Goal: Communication & Community: Answer question/provide support

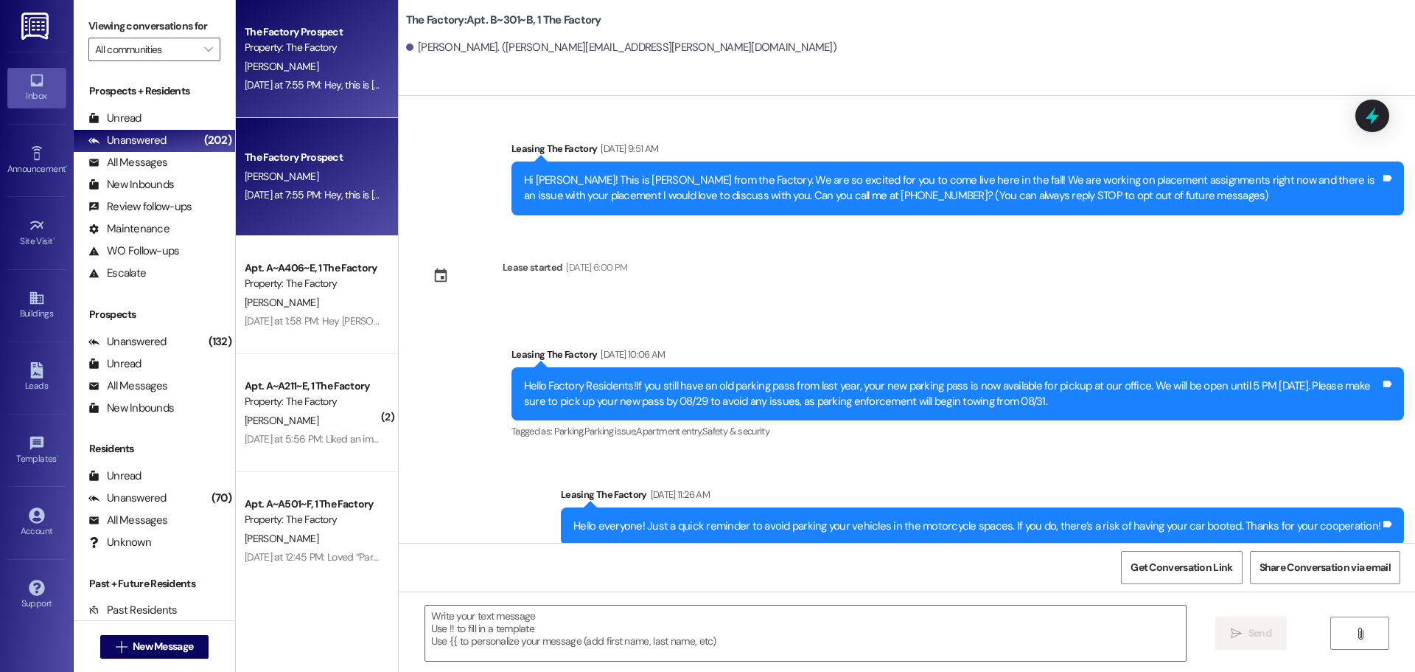
scroll to position [12640, 0]
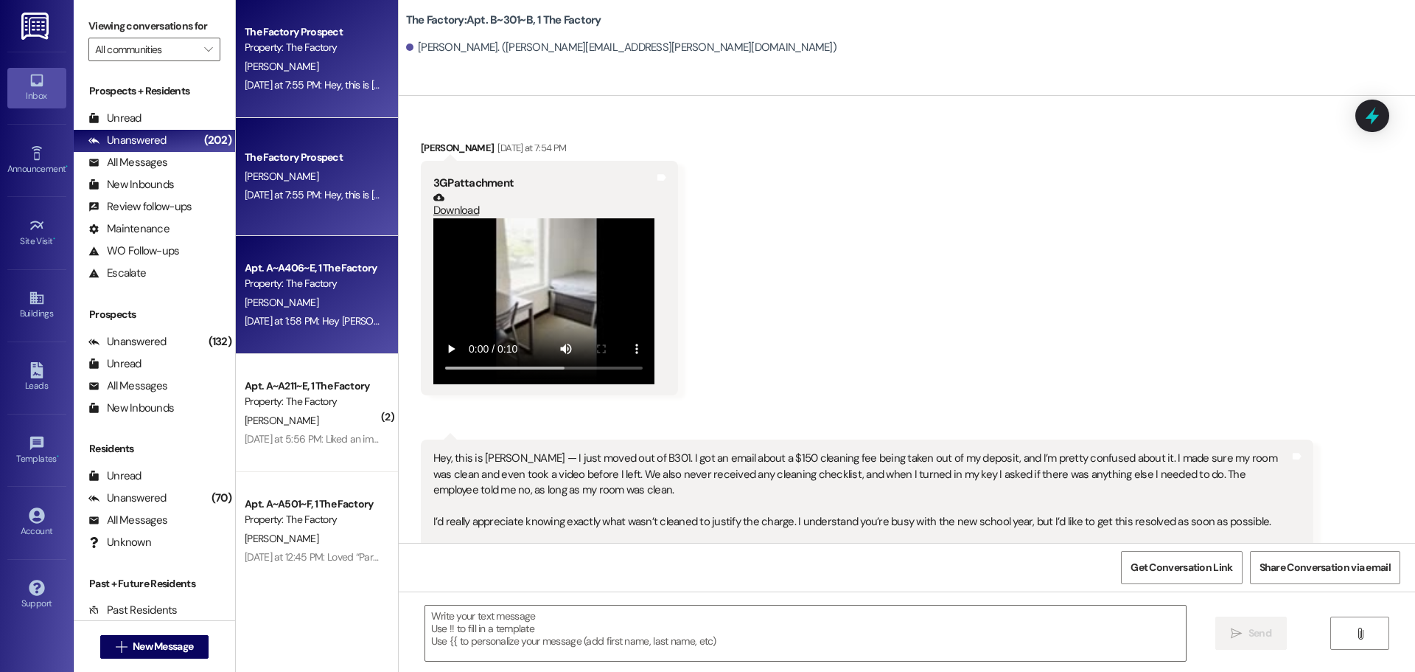
click at [352, 305] on div "[PERSON_NAME]" at bounding box center [312, 302] width 139 height 18
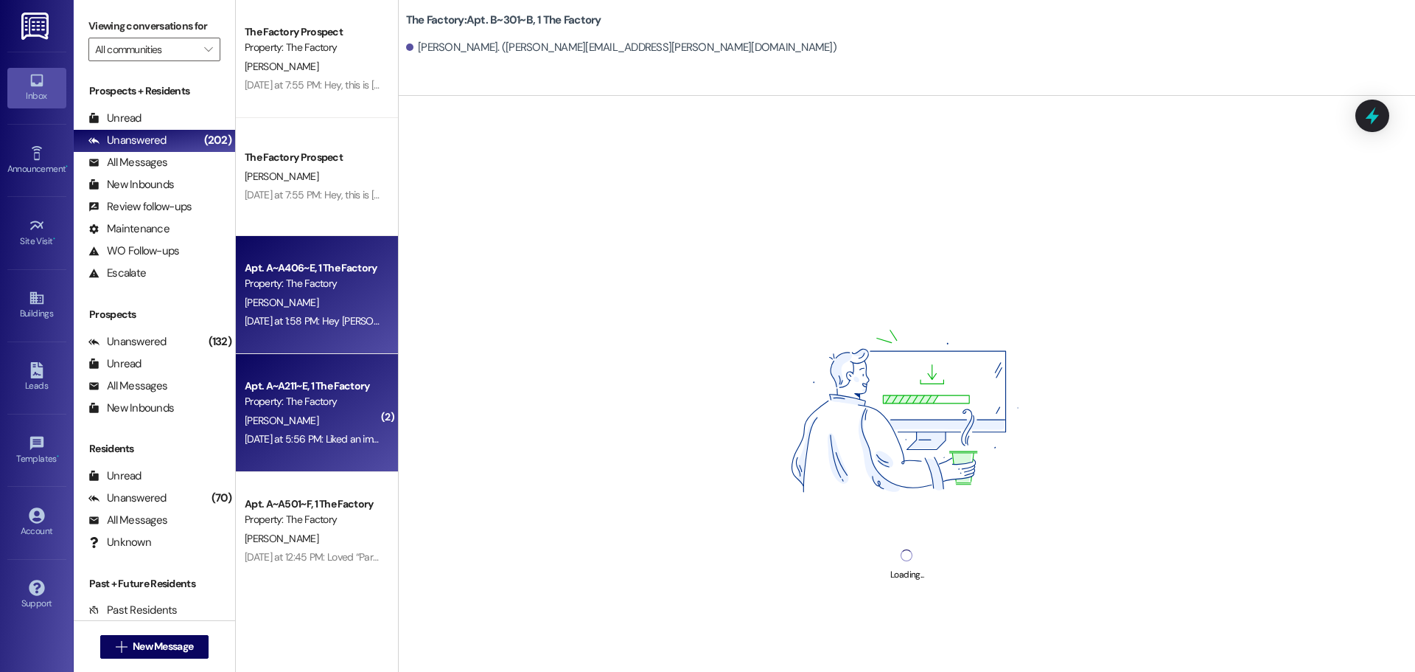
click at [318, 407] on div "Property: The Factory" at bounding box center [313, 401] width 136 height 15
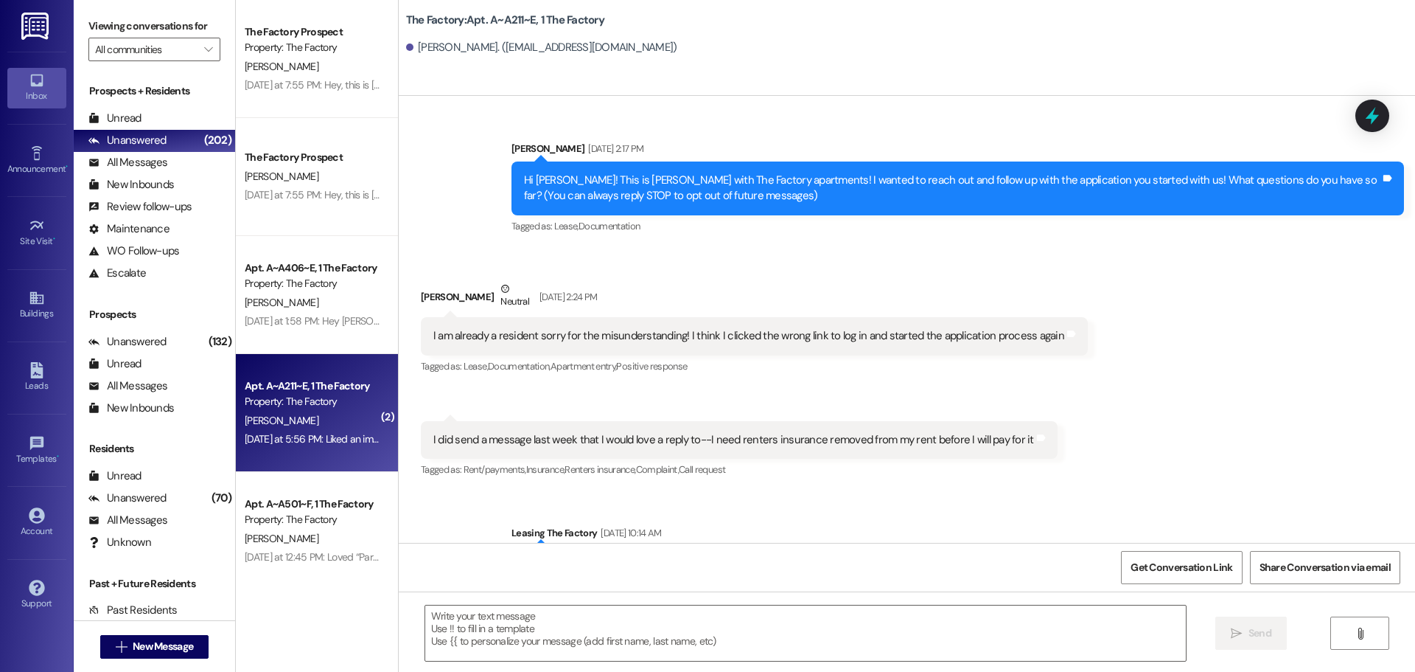
scroll to position [16604, 0]
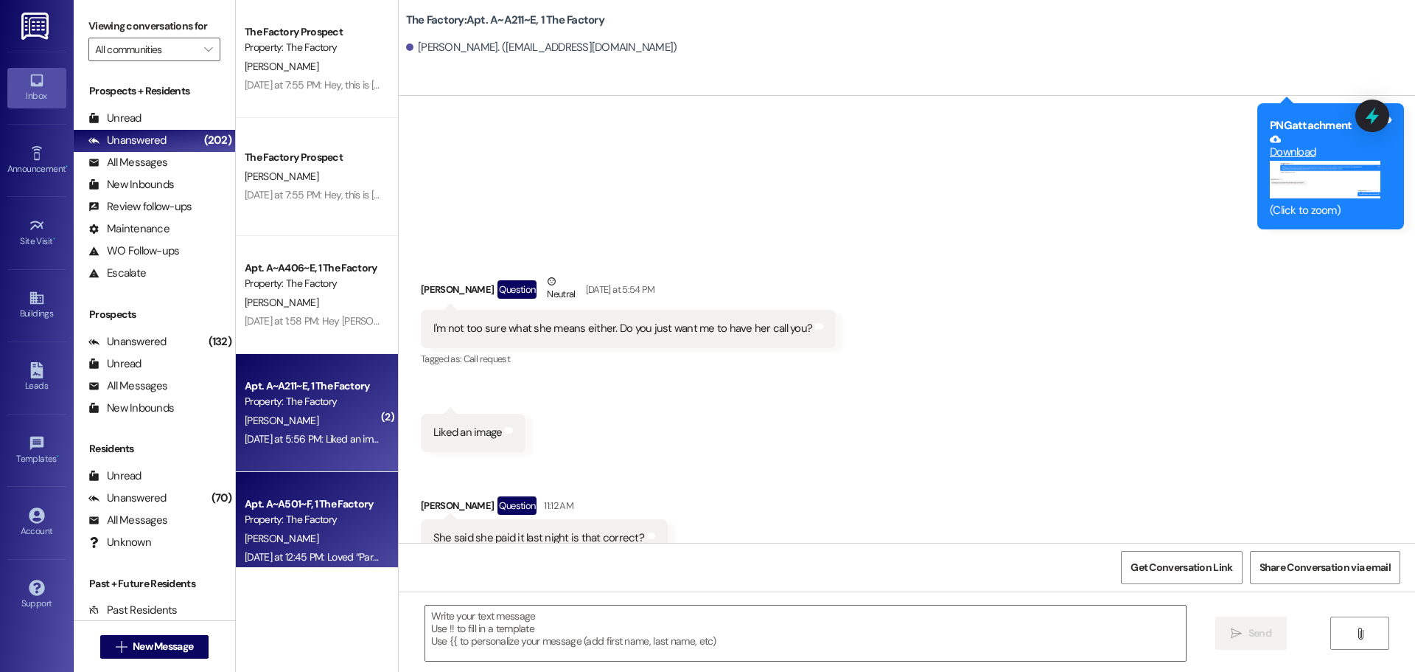
click at [301, 538] on div "[PERSON_NAME]" at bounding box center [312, 538] width 139 height 18
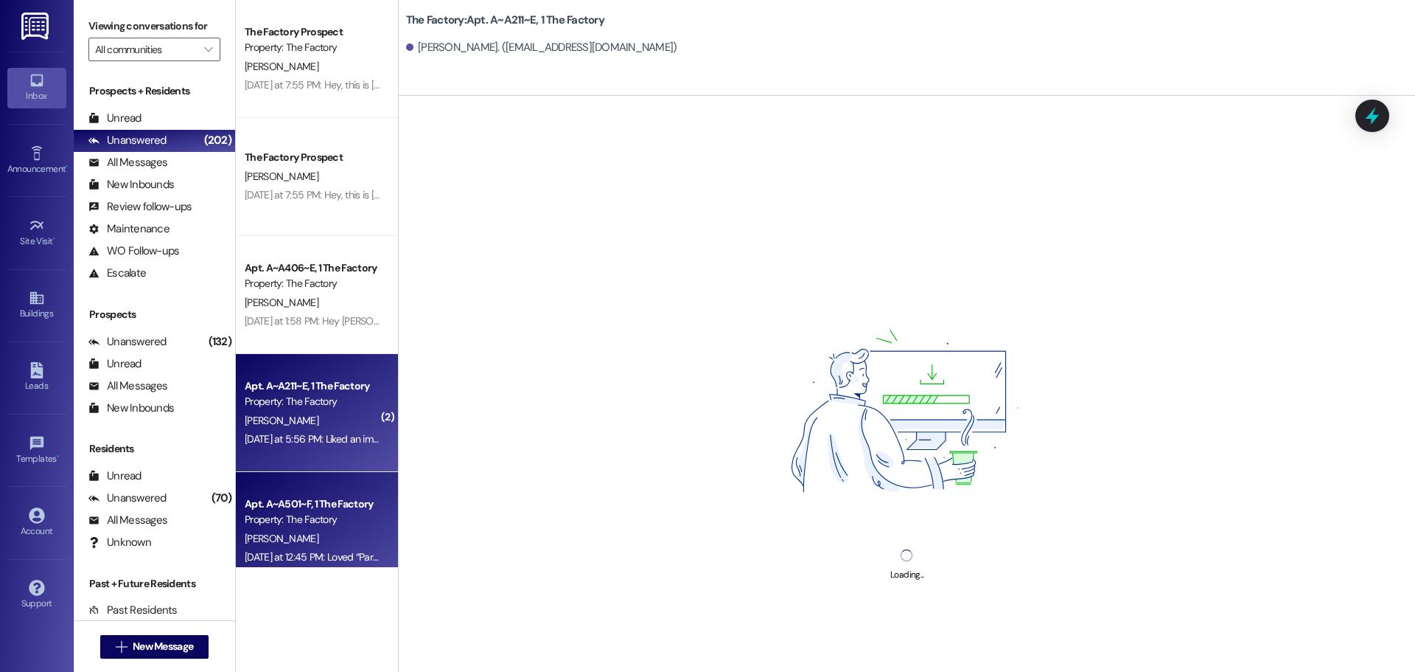
click at [331, 411] on div "[PERSON_NAME]" at bounding box center [312, 420] width 139 height 18
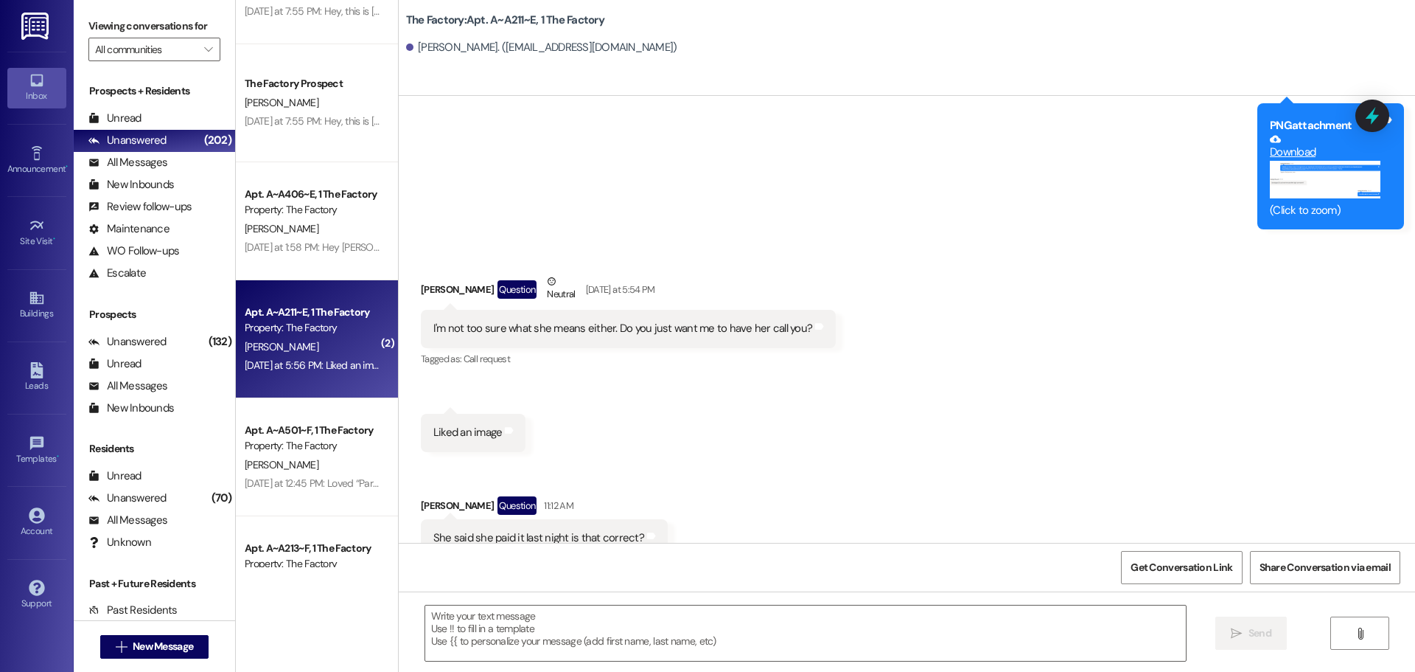
scroll to position [16605, 0]
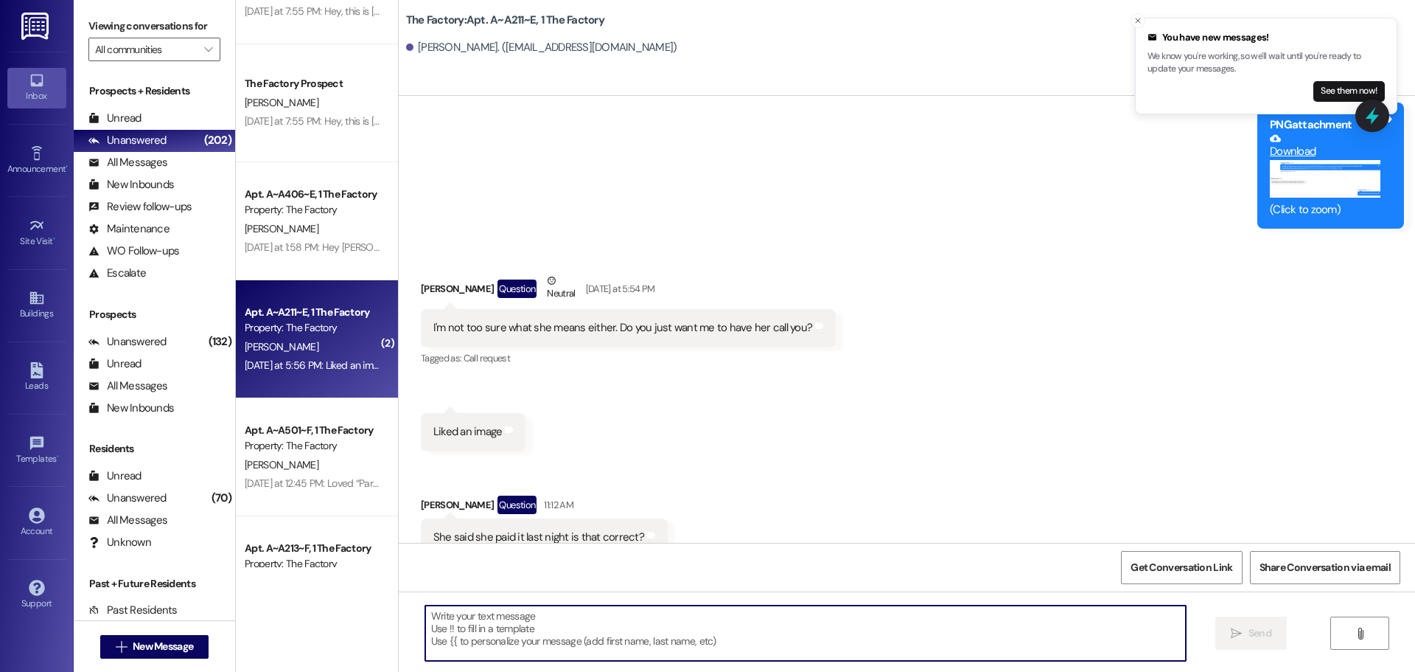
click at [478, 638] on textarea at bounding box center [805, 632] width 761 height 55
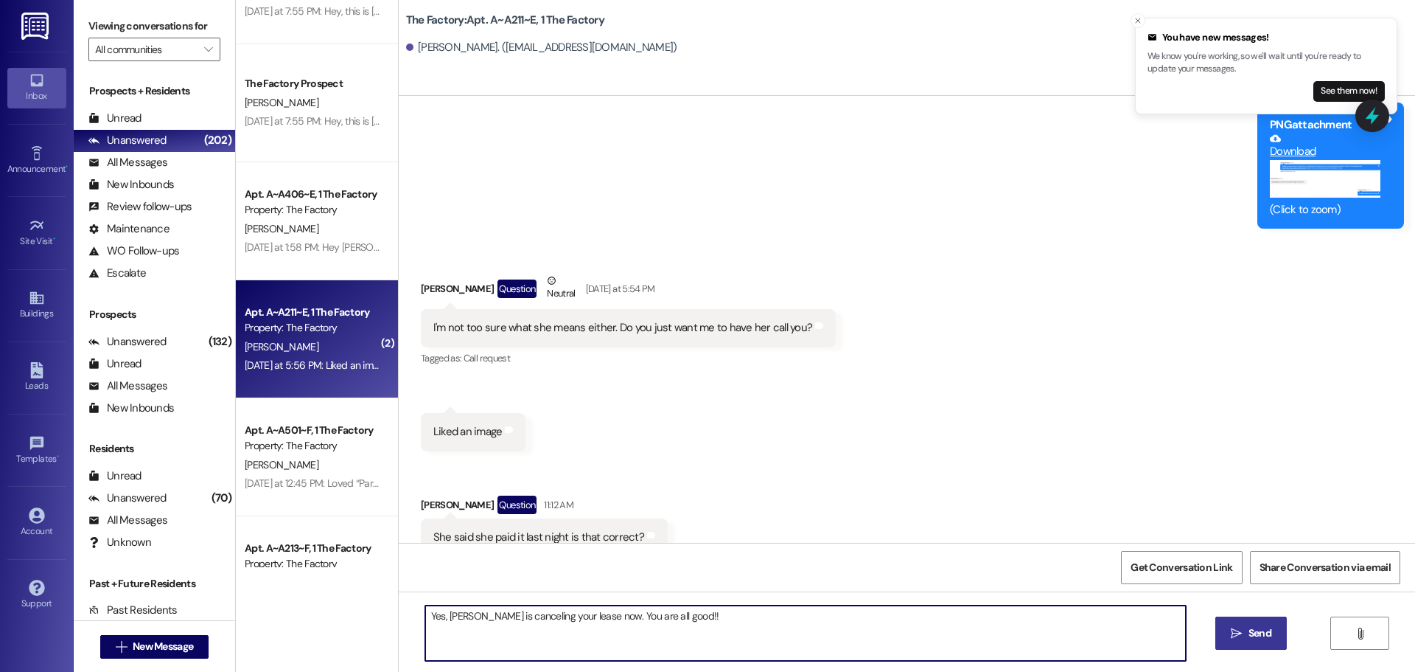
type textarea "Yes, [PERSON_NAME] is canceling your lease now. You are all good!!"
click at [1250, 624] on button " Send" at bounding box center [1252, 632] width 72 height 33
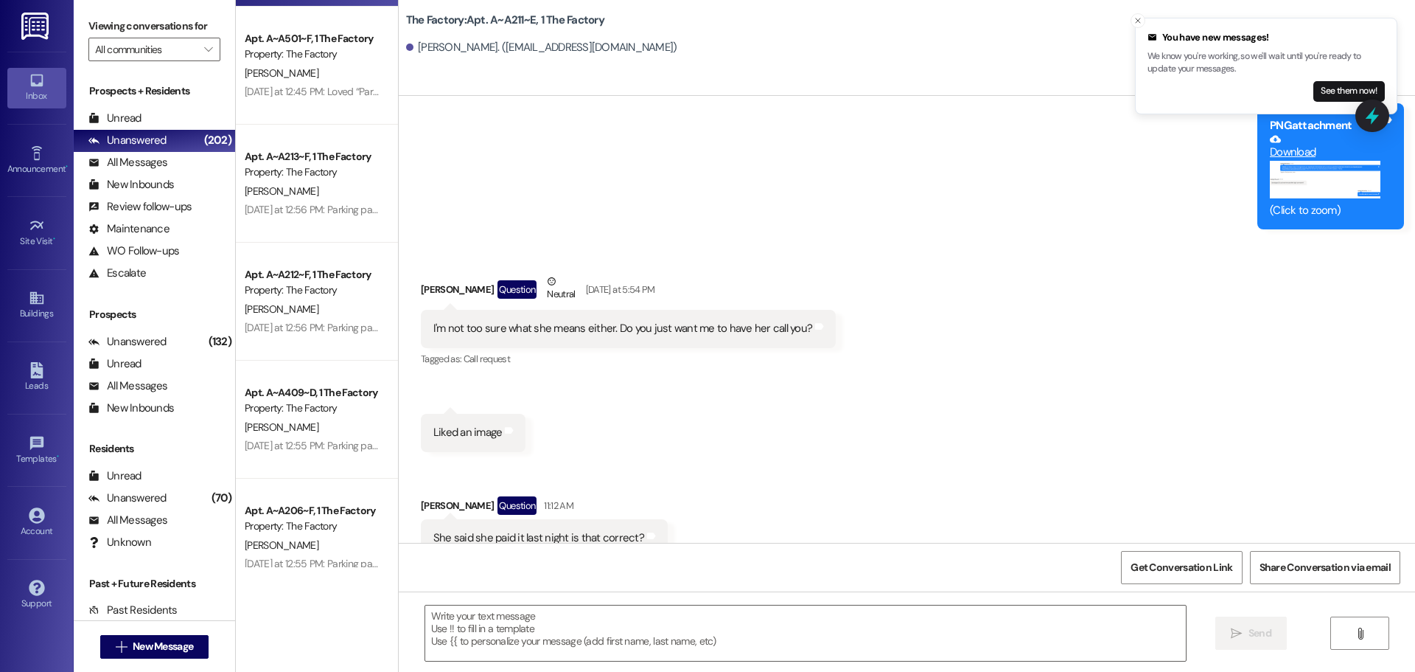
scroll to position [442, 0]
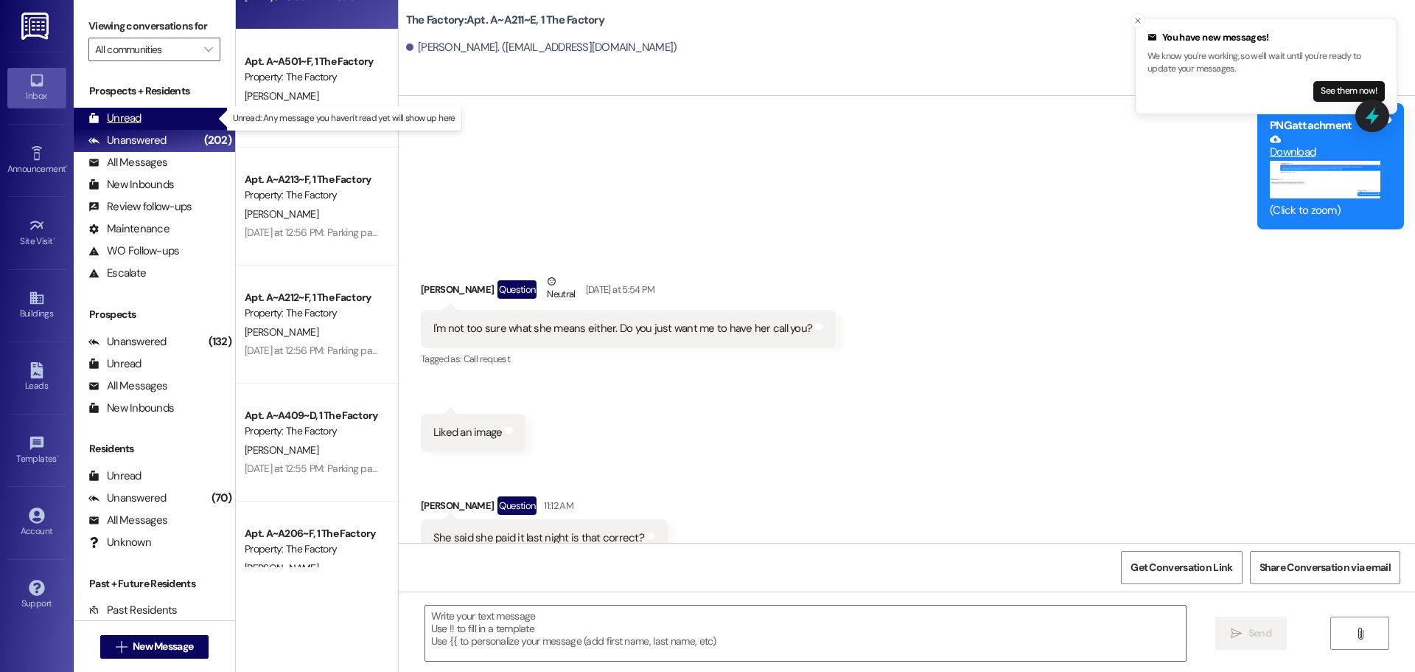
click at [125, 123] on div "Unread" at bounding box center [114, 118] width 53 height 15
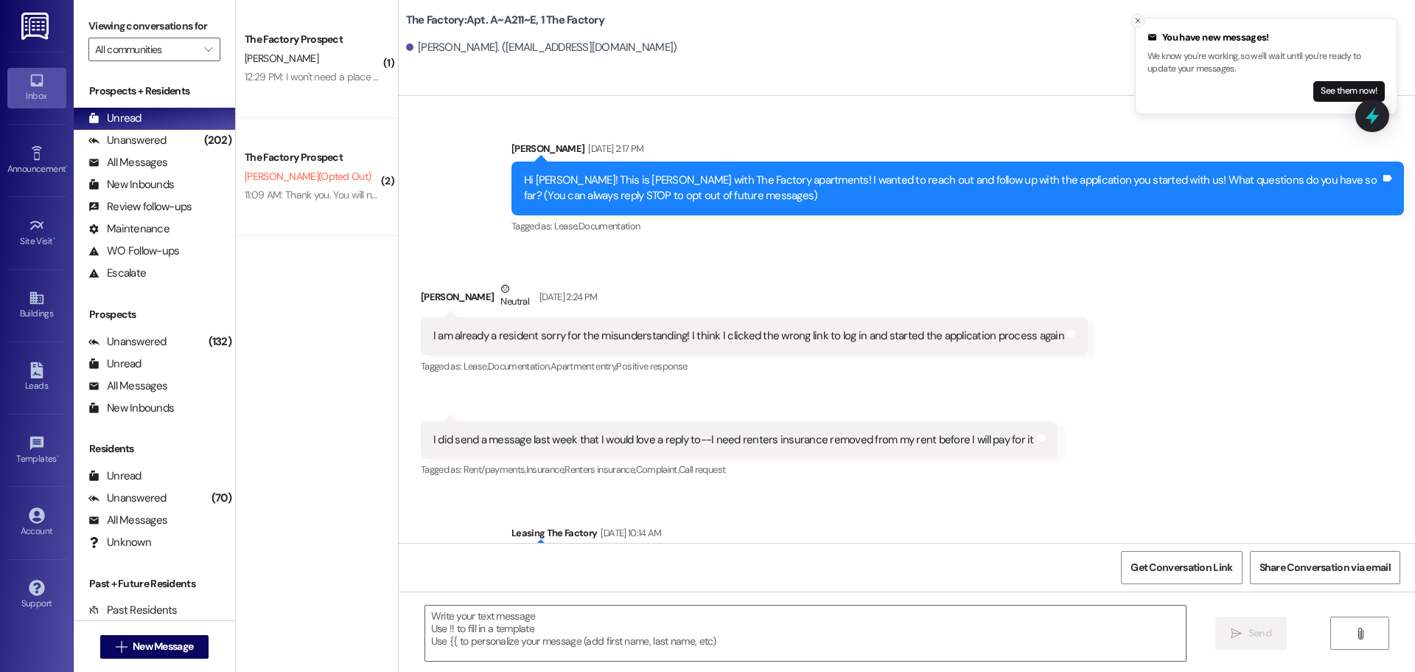
scroll to position [16604, 0]
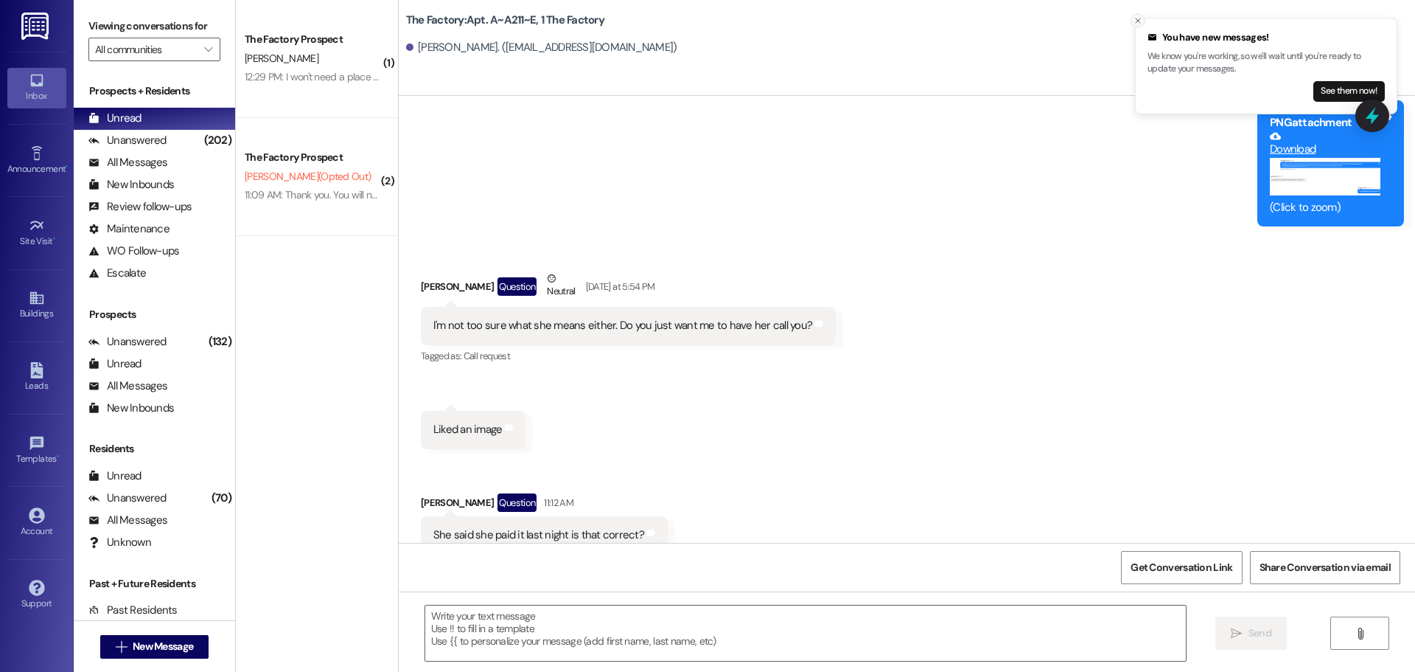
click at [1137, 19] on icon "Close toast" at bounding box center [1138, 20] width 9 height 9
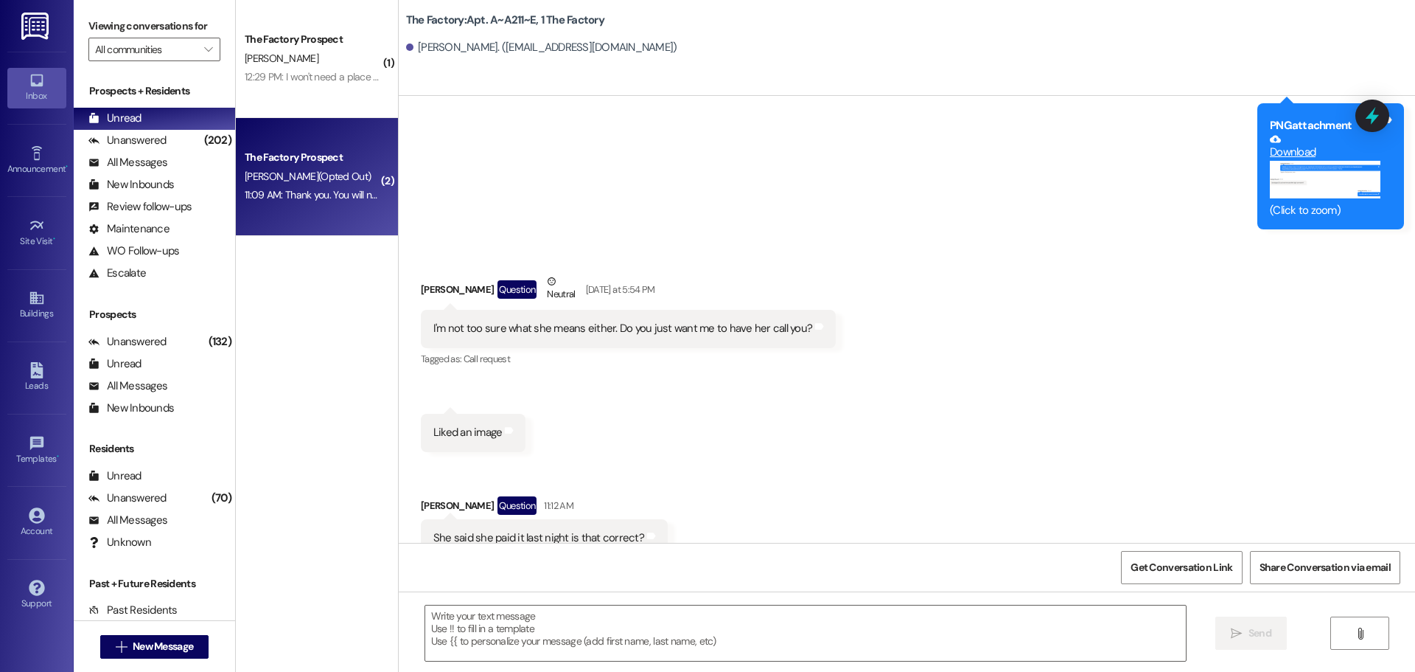
click at [344, 170] on div "[PERSON_NAME] (Opted Out)" at bounding box center [312, 176] width 139 height 18
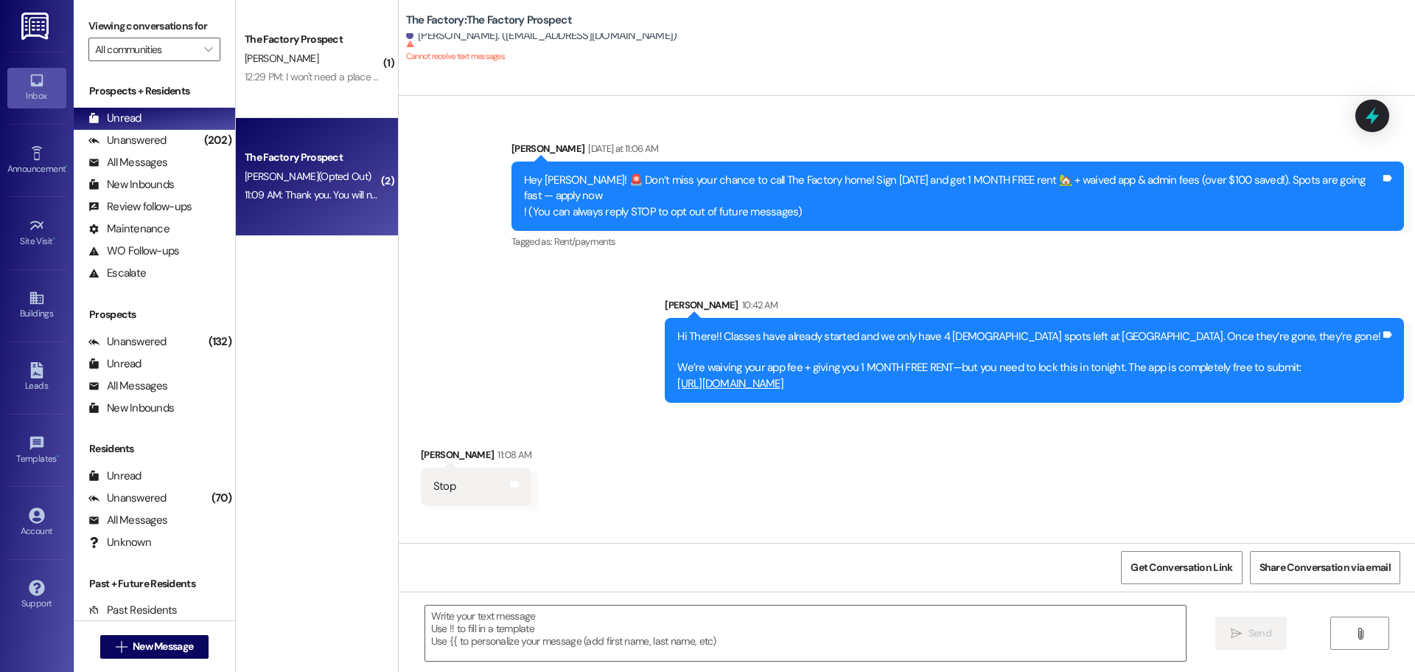
scroll to position [179, 0]
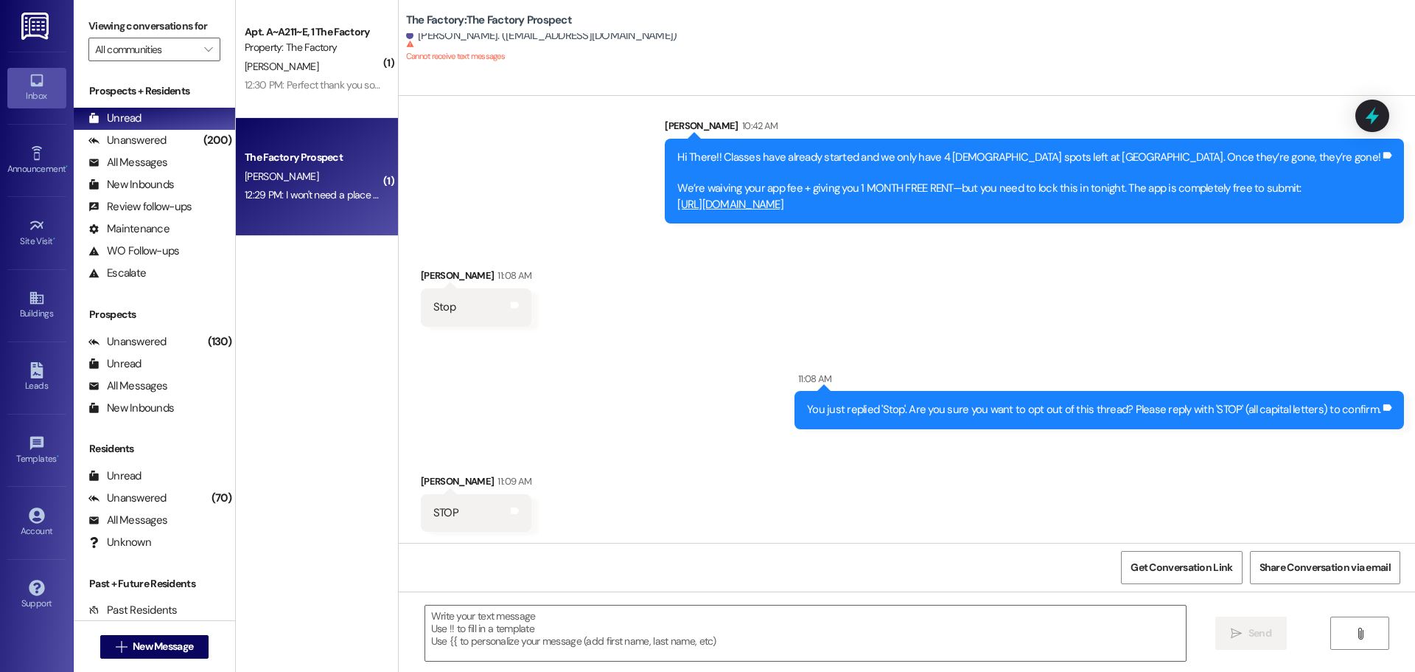
click at [335, 183] on div "[PERSON_NAME]" at bounding box center [312, 176] width 139 height 18
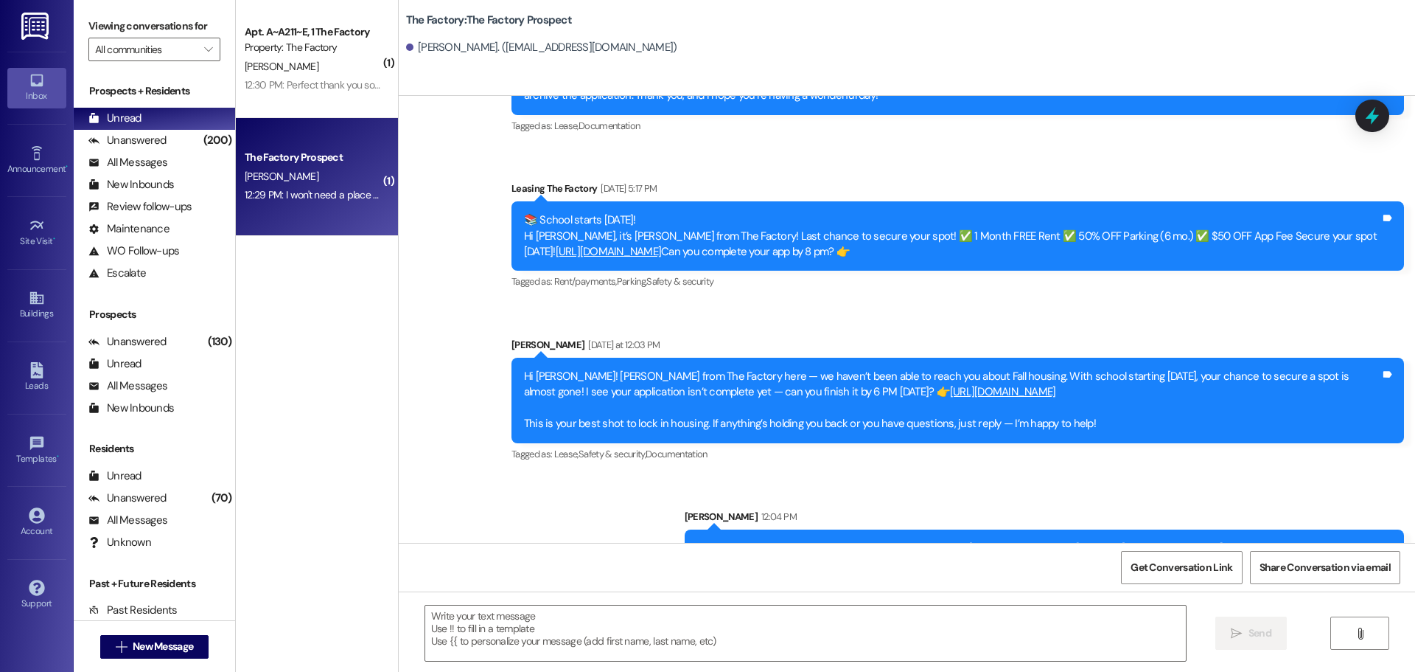
scroll to position [1682, 0]
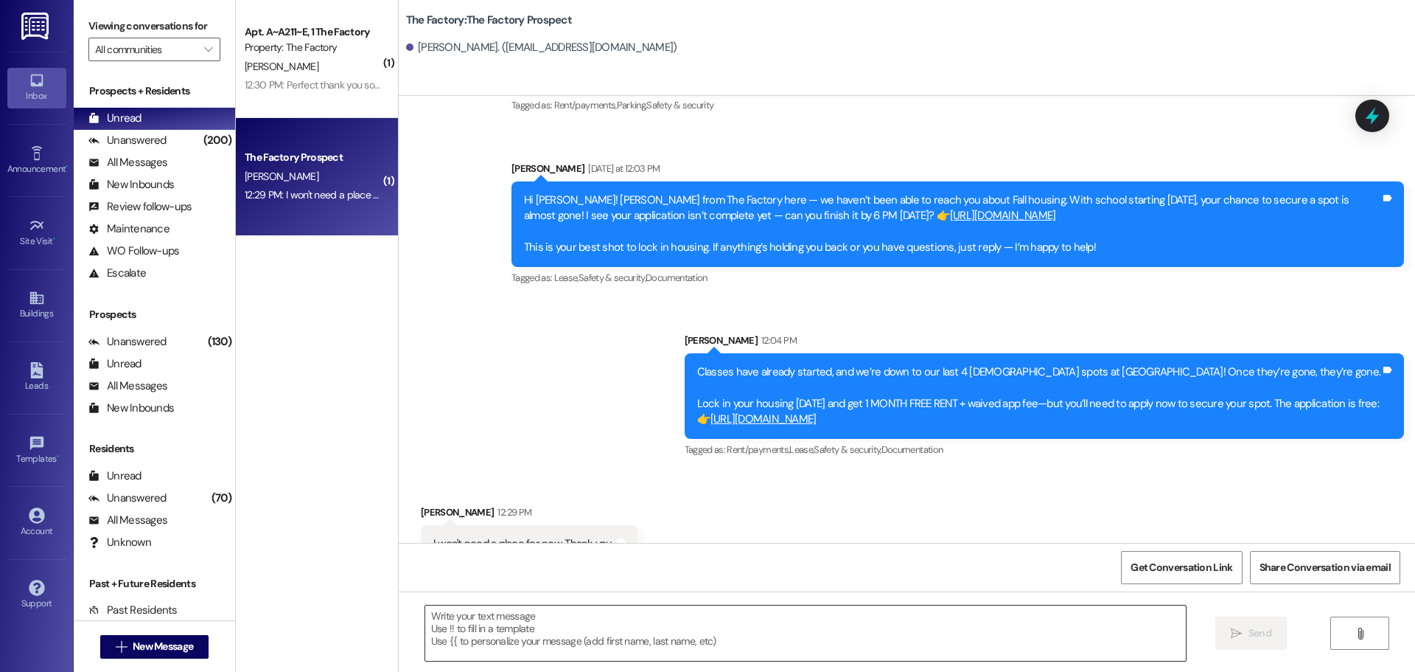
click at [505, 619] on textarea at bounding box center [805, 632] width 761 height 55
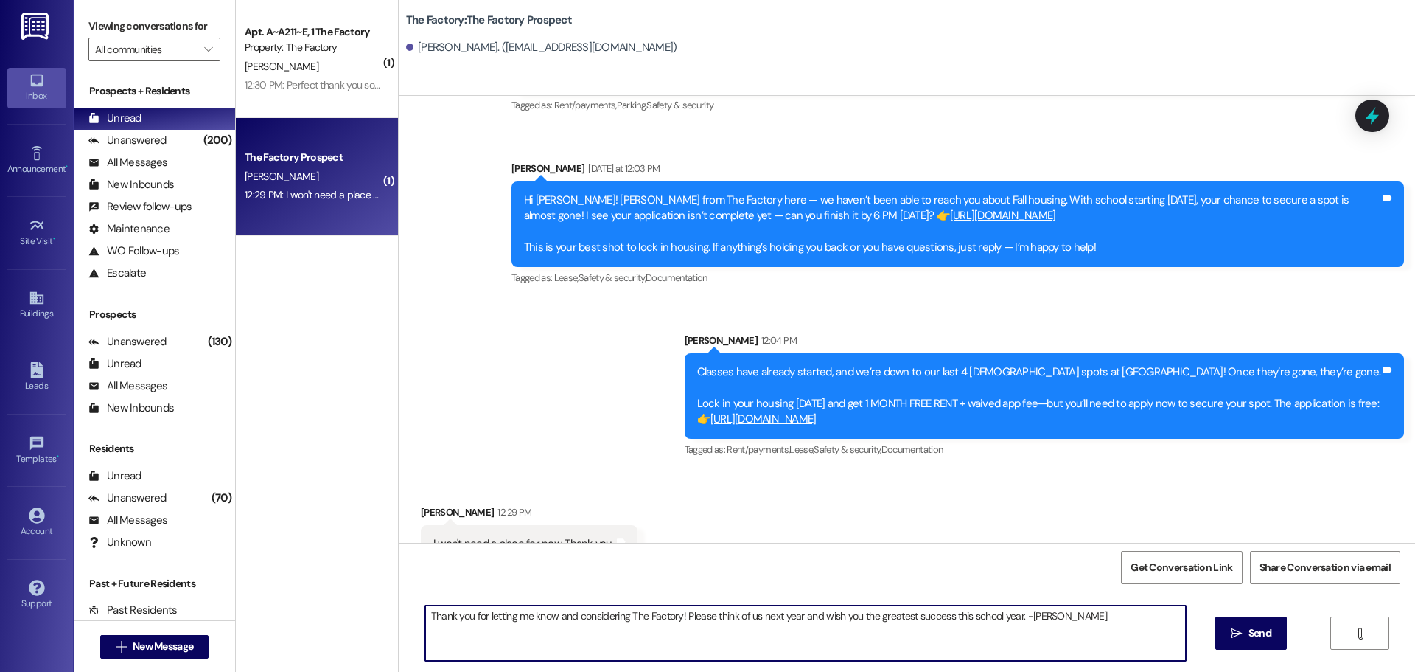
drag, startPoint x: 1071, startPoint y: 621, endPoint x: 413, endPoint y: 615, distance: 658.3
click at [425, 615] on div "Thank you for letting me know and considering The Factory! Please think of us n…" at bounding box center [806, 633] width 762 height 57
type textarea "Thank you for letting me know and considering The Factory! Please think of us n…"
click at [1249, 630] on span "Send" at bounding box center [1260, 632] width 23 height 15
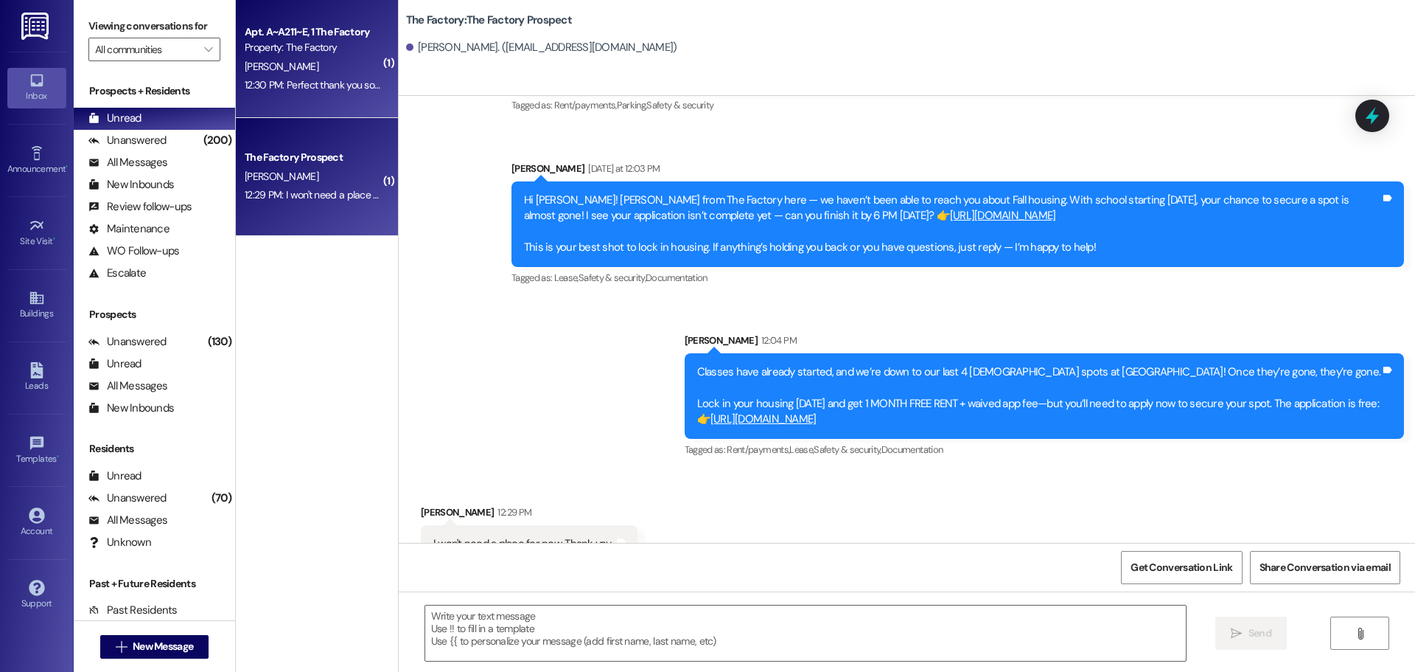
click at [306, 94] on div "12:30 PM: Perfect thank you so much for your help!! 12:30 PM: Perfect thank you…" at bounding box center [312, 85] width 139 height 18
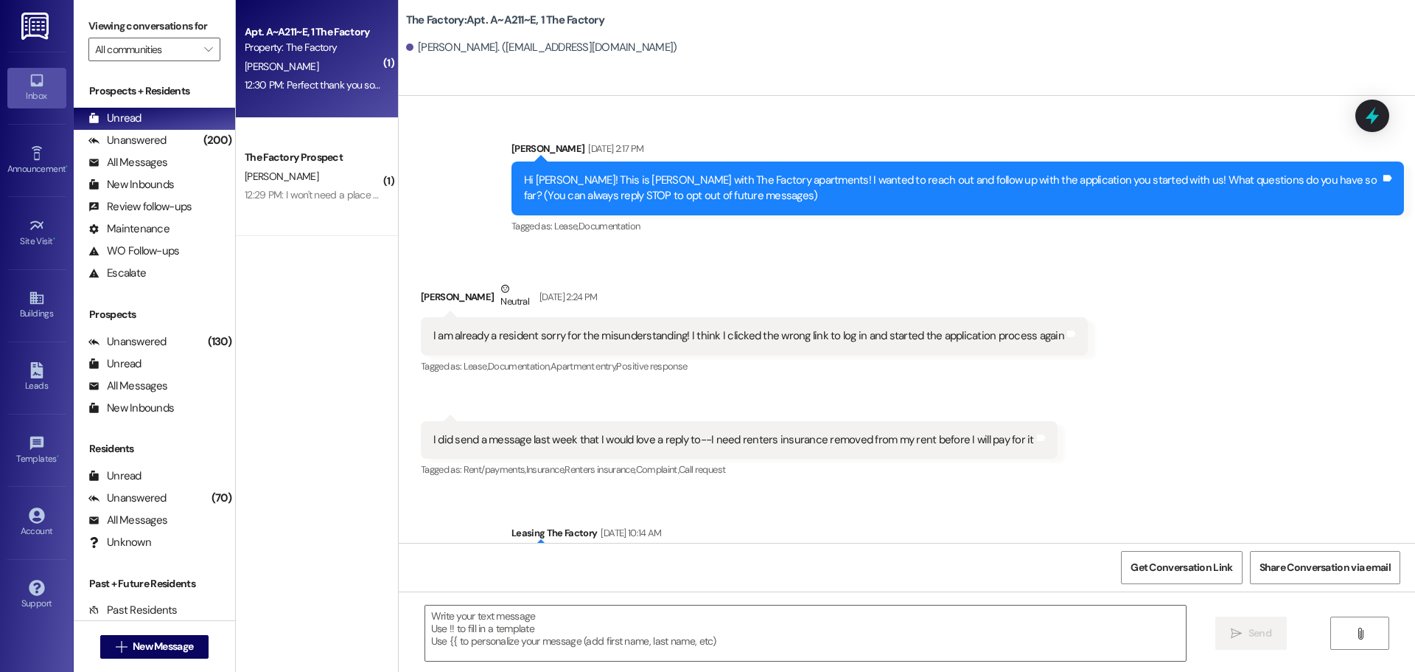
scroll to position [16853, 0]
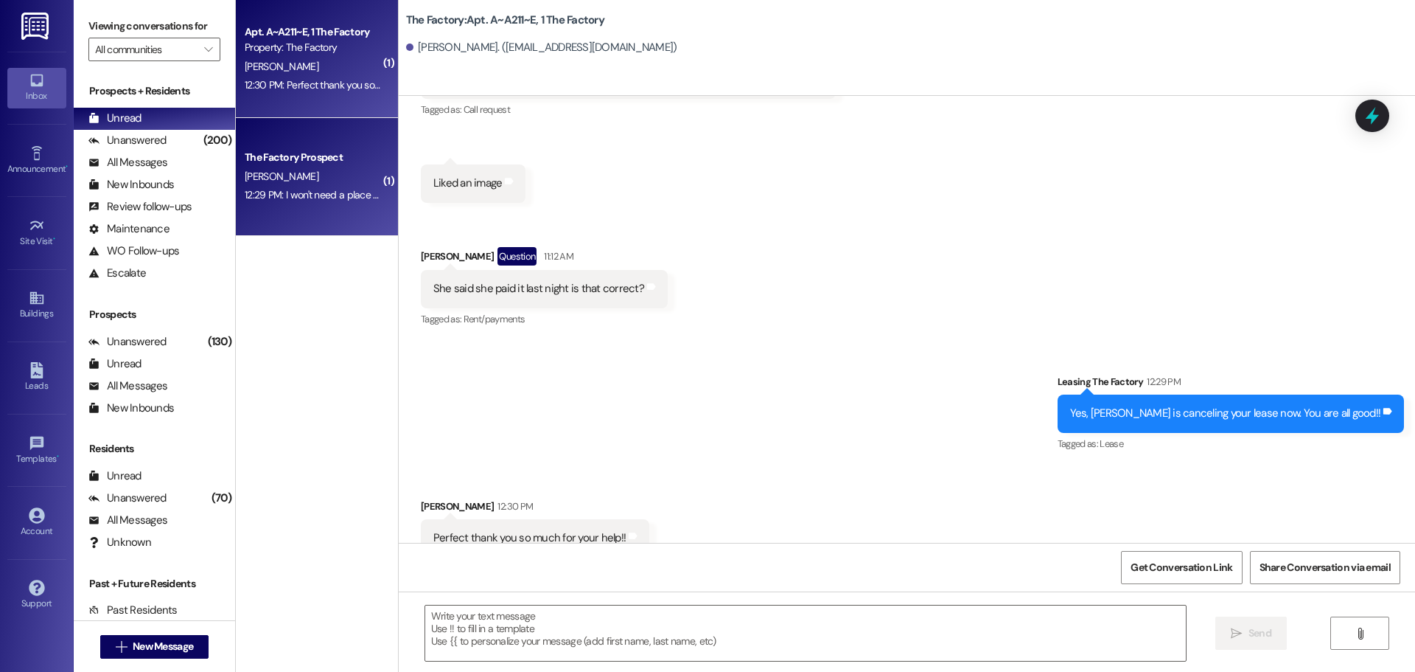
click at [297, 171] on div "[PERSON_NAME]" at bounding box center [312, 176] width 139 height 18
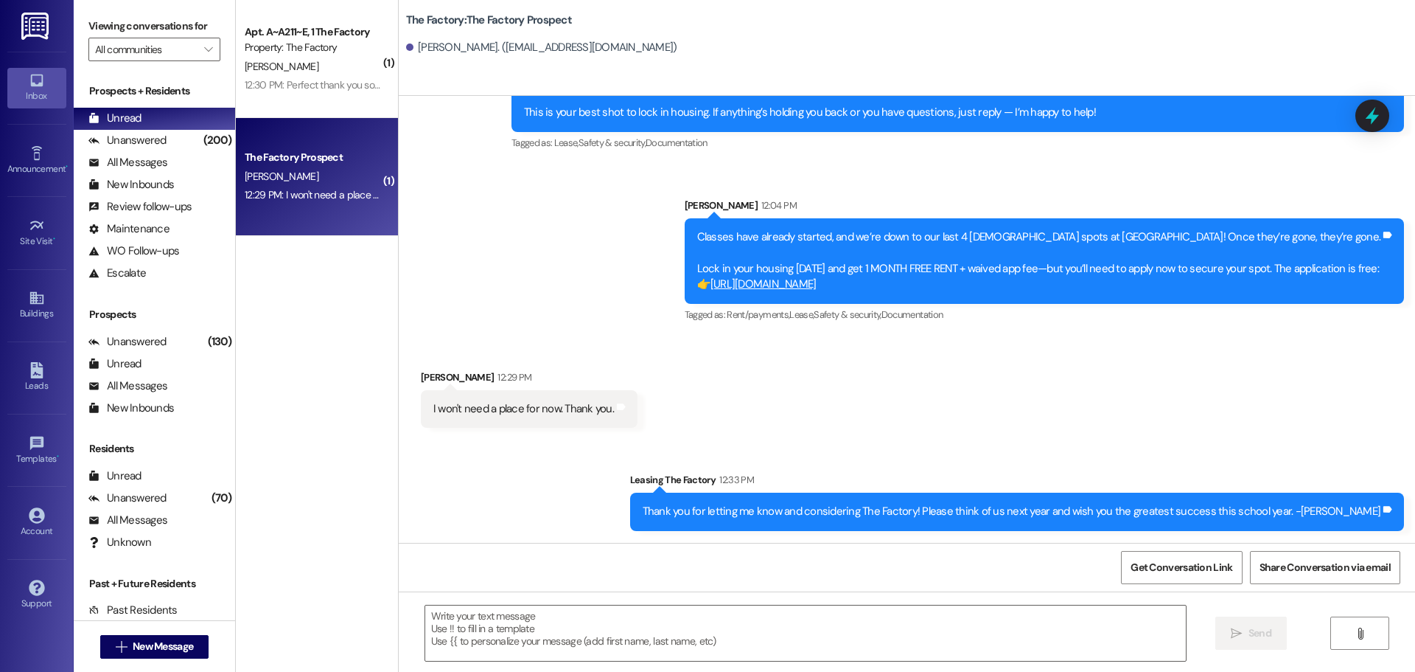
scroll to position [1785, 0]
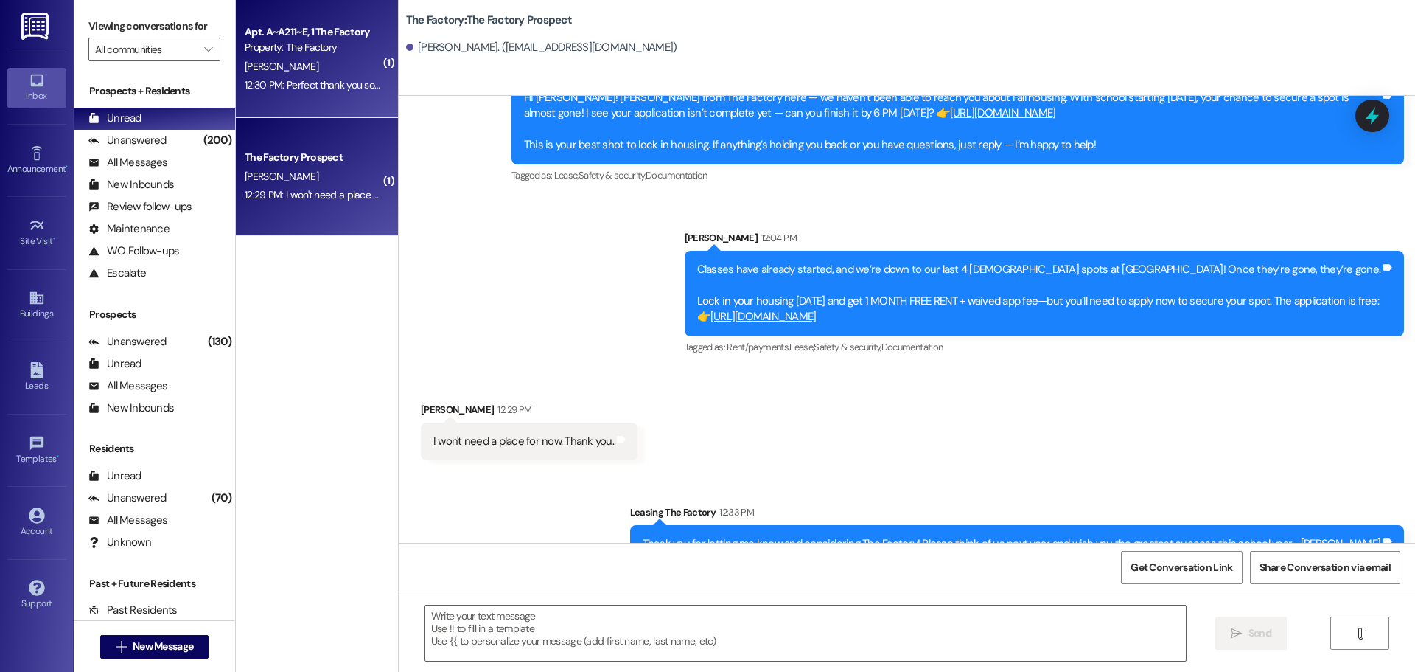
click at [324, 76] on div "12:30 PM: Perfect thank you so much for your help!! 12:30 PM: Perfect thank you…" at bounding box center [312, 85] width 139 height 18
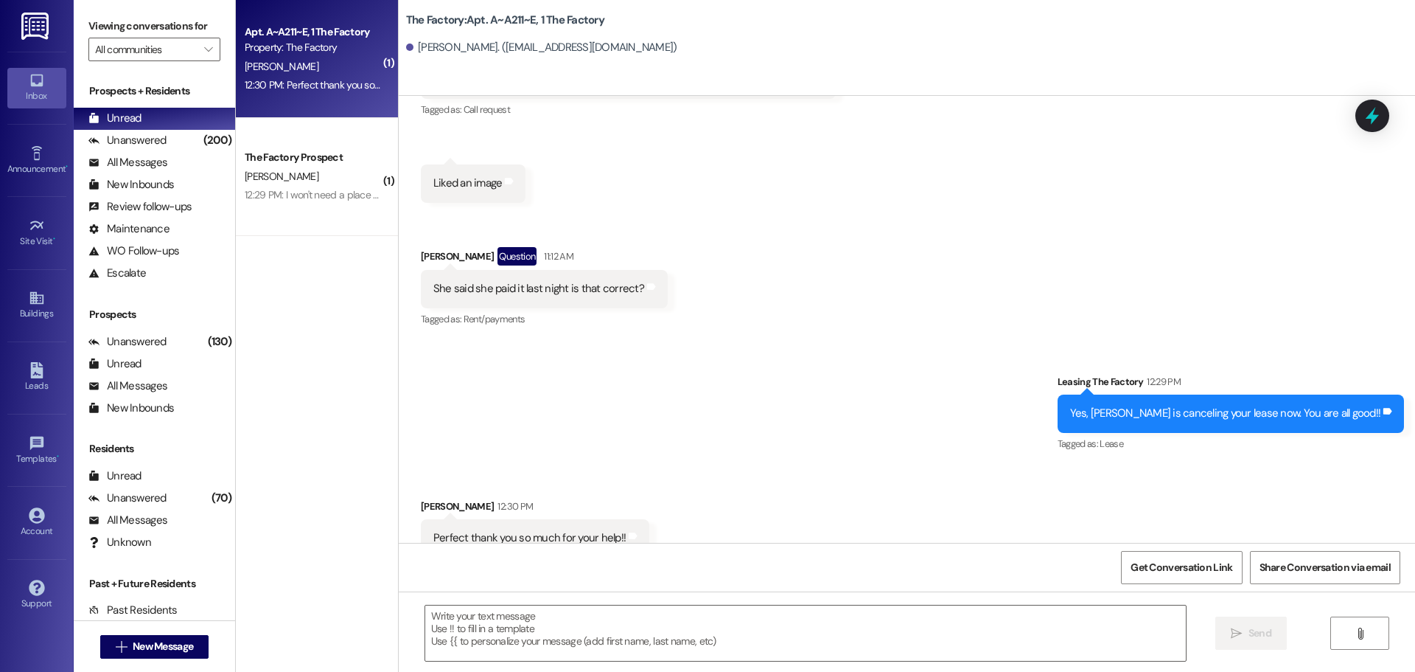
scroll to position [16854, 0]
click at [439, 619] on textarea at bounding box center [805, 632] width 761 height 55
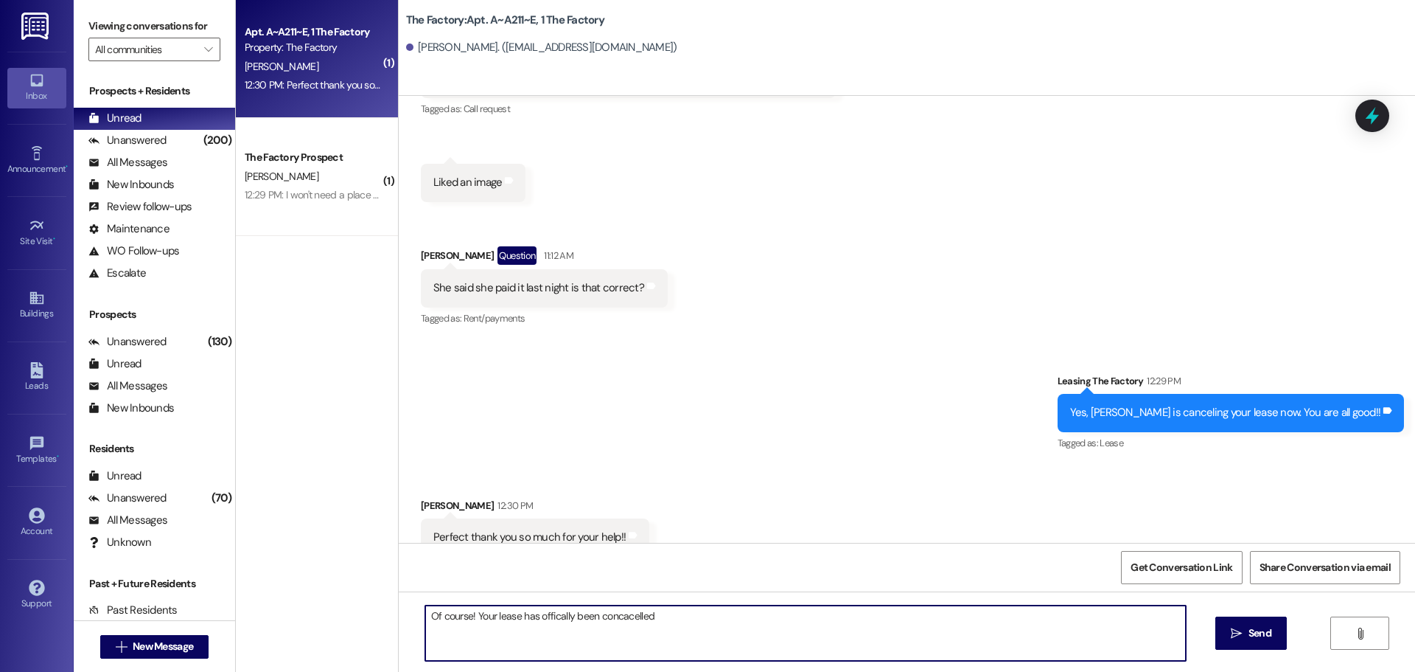
drag, startPoint x: 621, startPoint y: 621, endPoint x: 546, endPoint y: 612, distance: 75.0
click at [603, 616] on textarea "Of course! Your lease has officially been concacelled" at bounding box center [805, 632] width 761 height 55
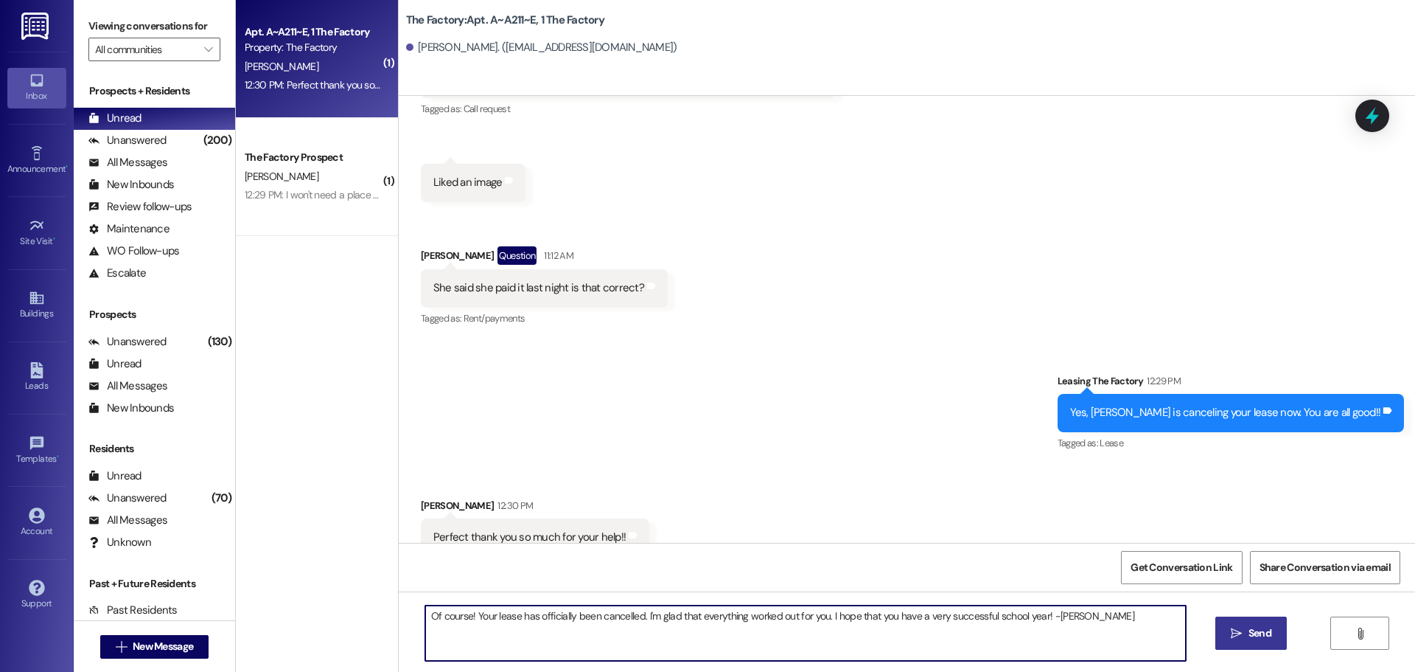
type textarea "Of course! Your lease has officially been cancelled. I'm glad that everything w…"
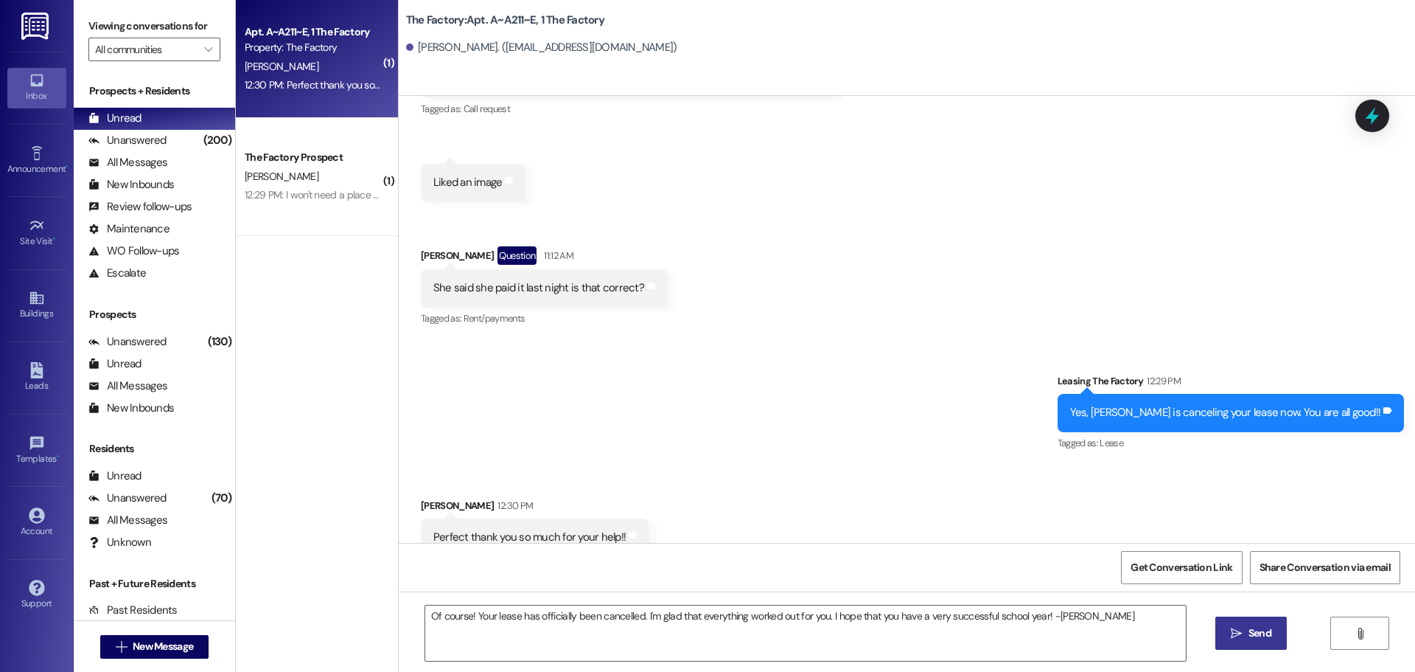
click at [1258, 634] on span "Send" at bounding box center [1260, 632] width 23 height 15
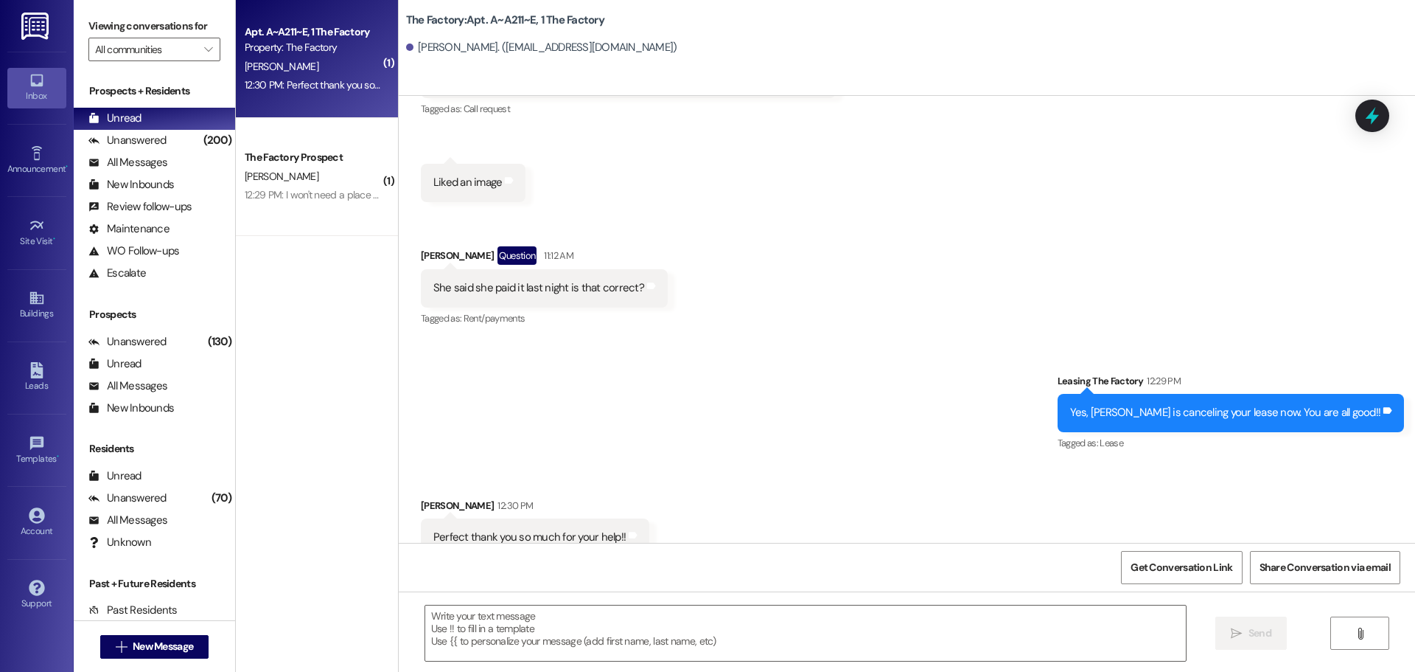
scroll to position [16853, 0]
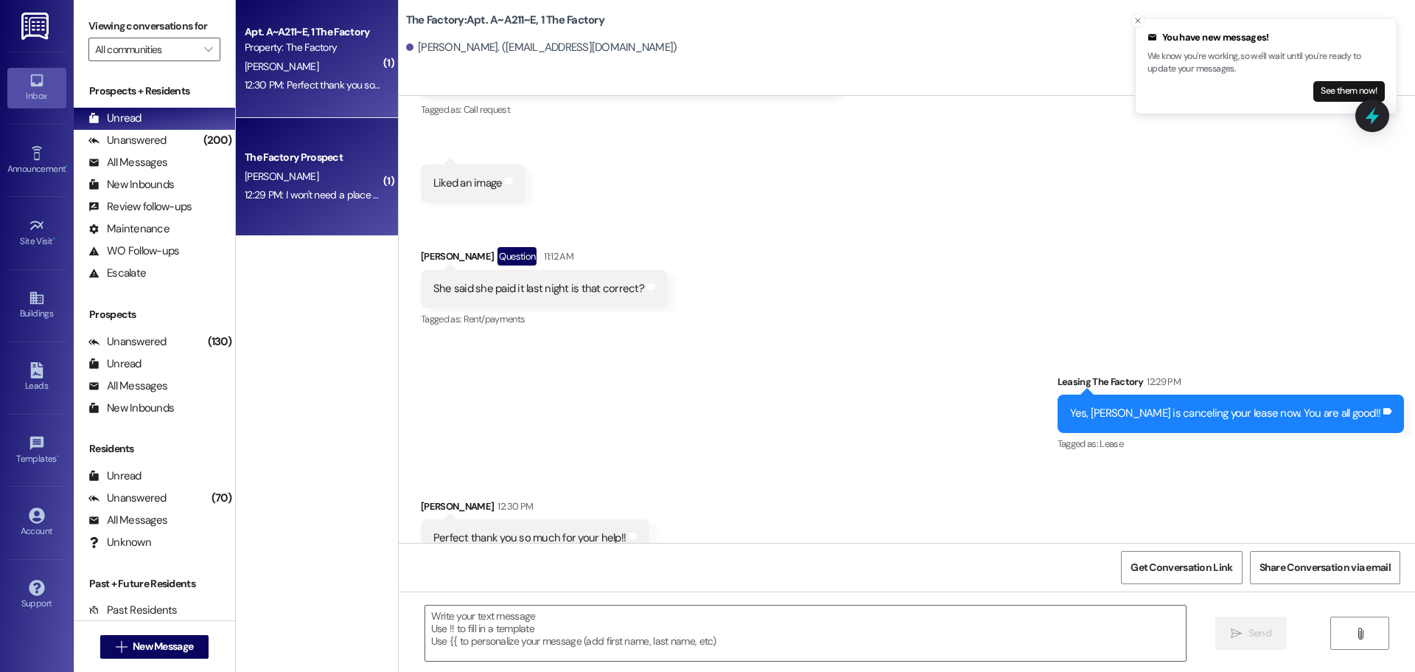
click at [292, 192] on div "12:29 PM: I won't need a place for now. Thank you. 12:29 PM: I won't need a pla…" at bounding box center [350, 194] width 211 height 13
